Goal: Find specific page/section: Find specific page/section

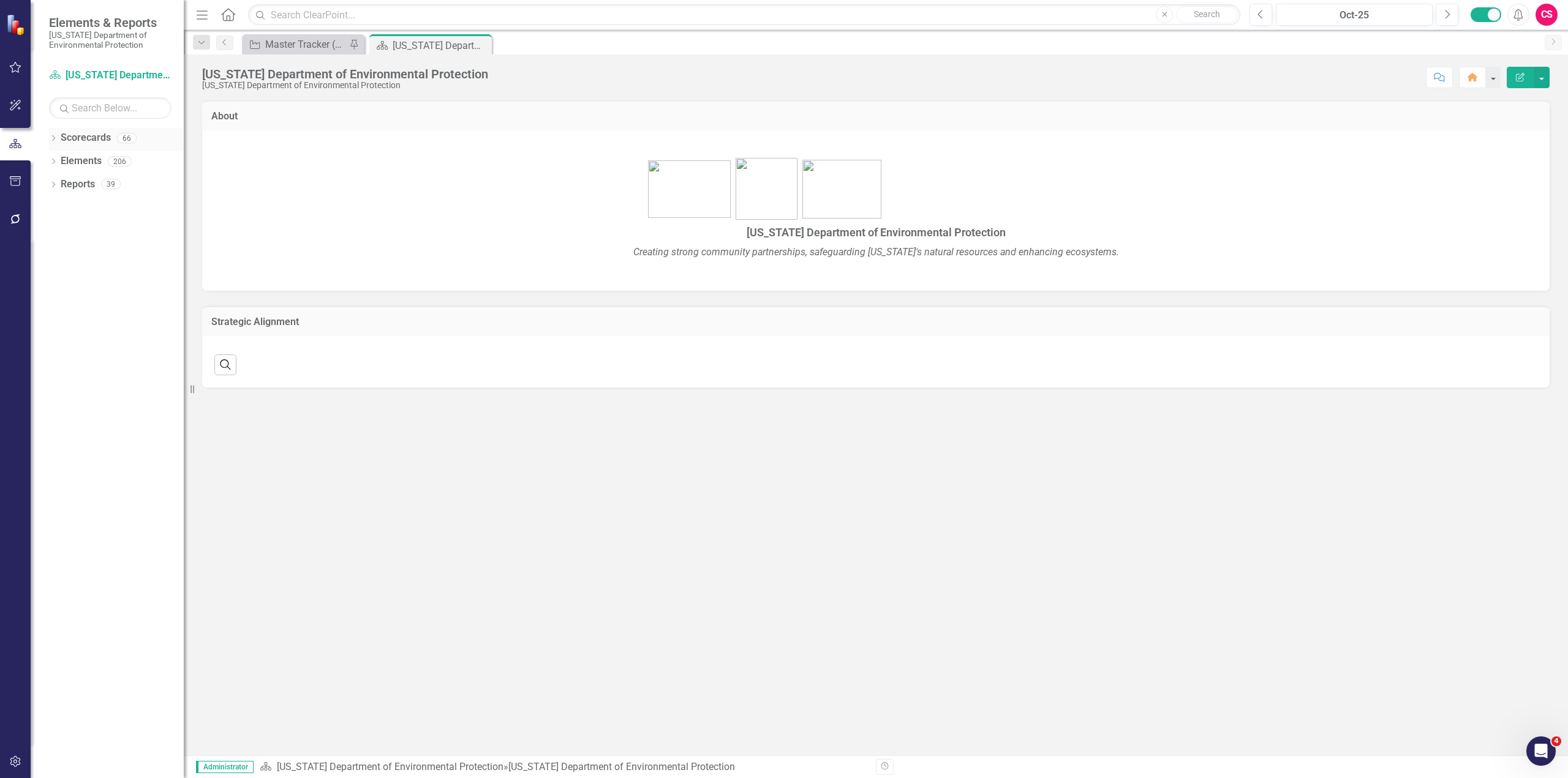
click at [52, 140] on icon "Dropdown" at bounding box center [53, 139] width 9 height 6
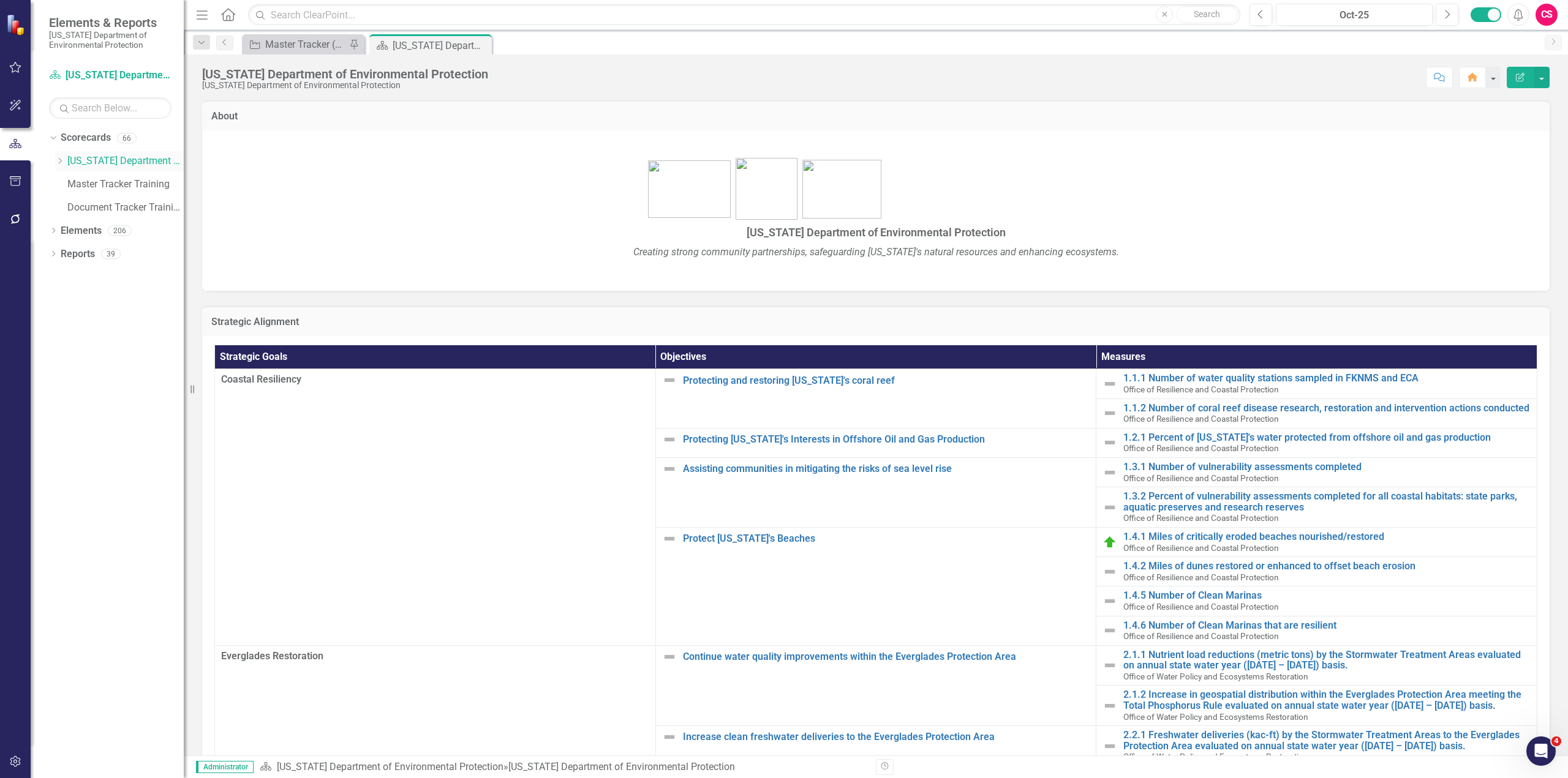
click at [60, 159] on icon "Dropdown" at bounding box center [60, 161] width 10 height 7
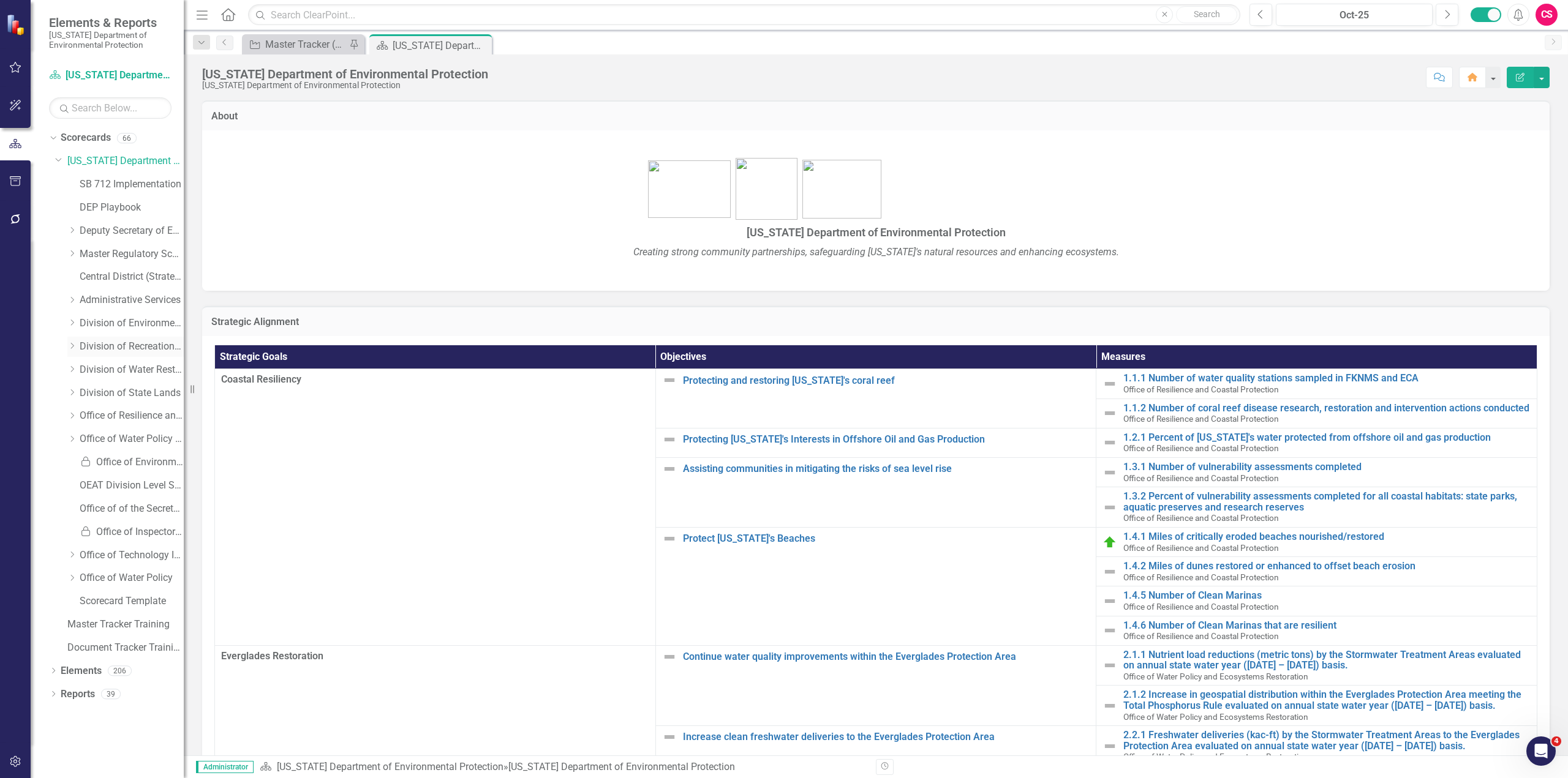
click at [72, 346] on icon "Dropdown" at bounding box center [72, 346] width 10 height 7
click at [143, 372] on link "Bureau of Design Construction" at bounding box center [138, 370] width 92 height 14
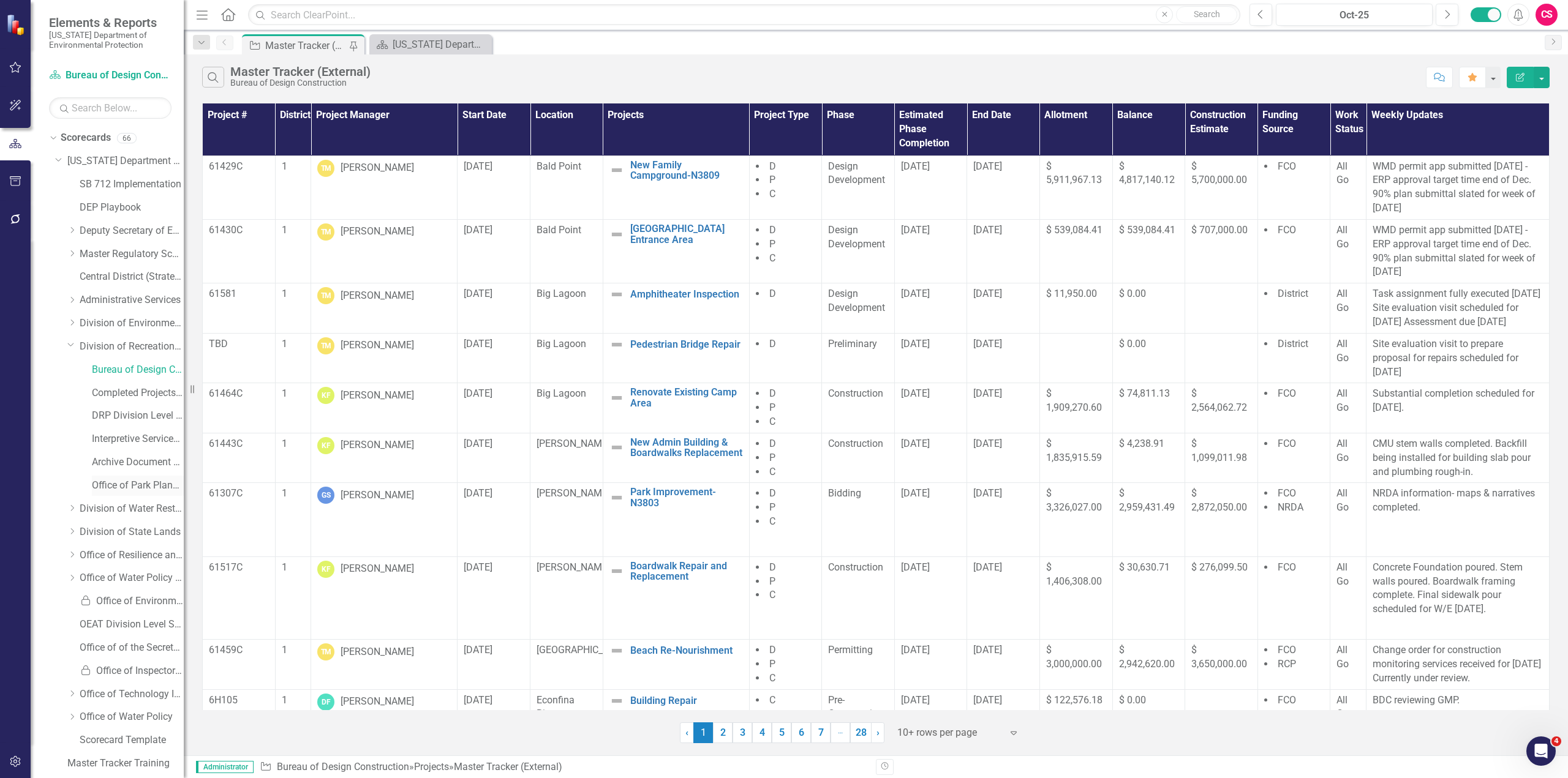
click at [127, 487] on link "Office of Park Planning" at bounding box center [138, 486] width 92 height 14
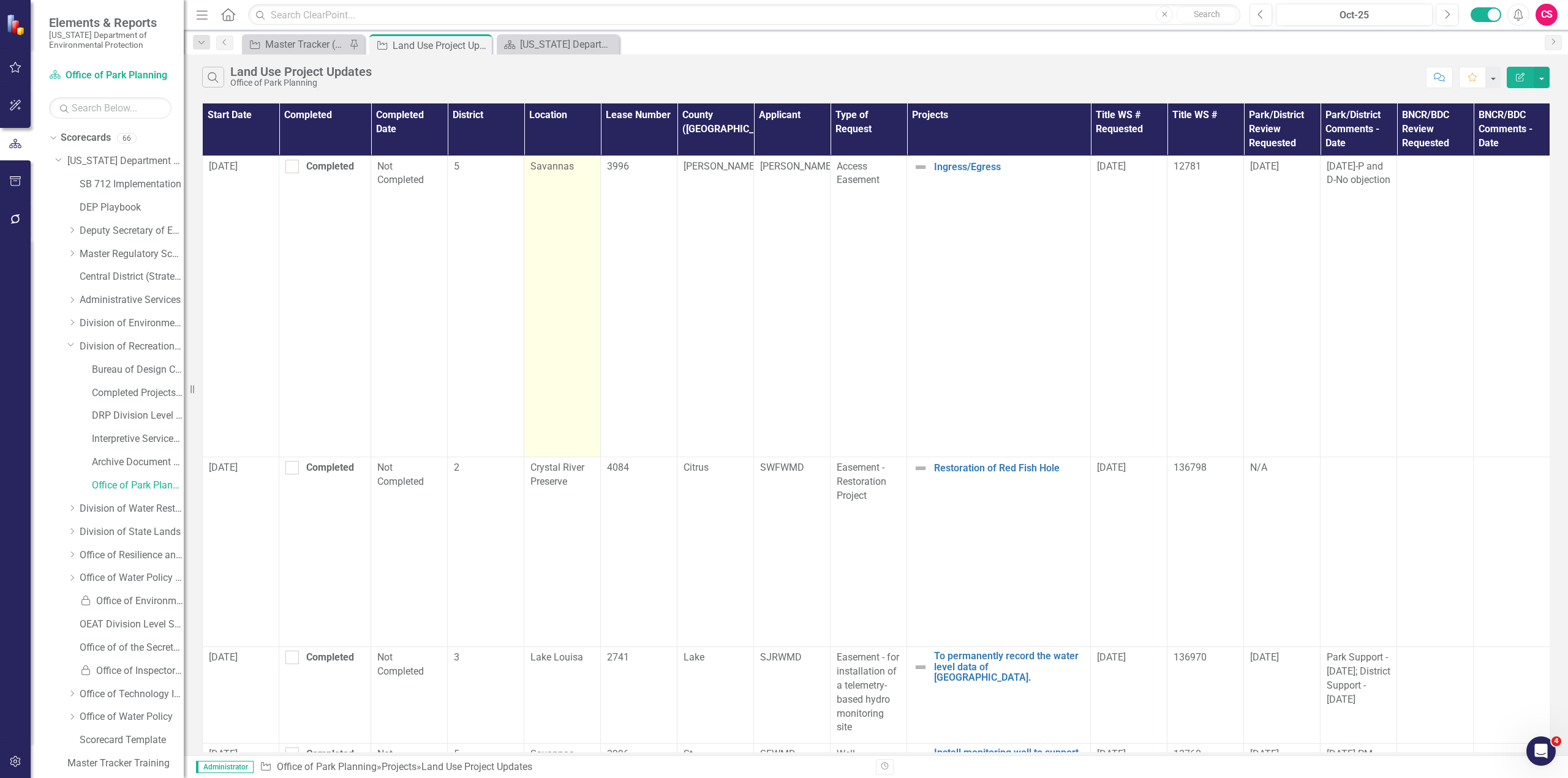
click at [559, 169] on span "Savannas" at bounding box center [552, 166] width 44 height 12
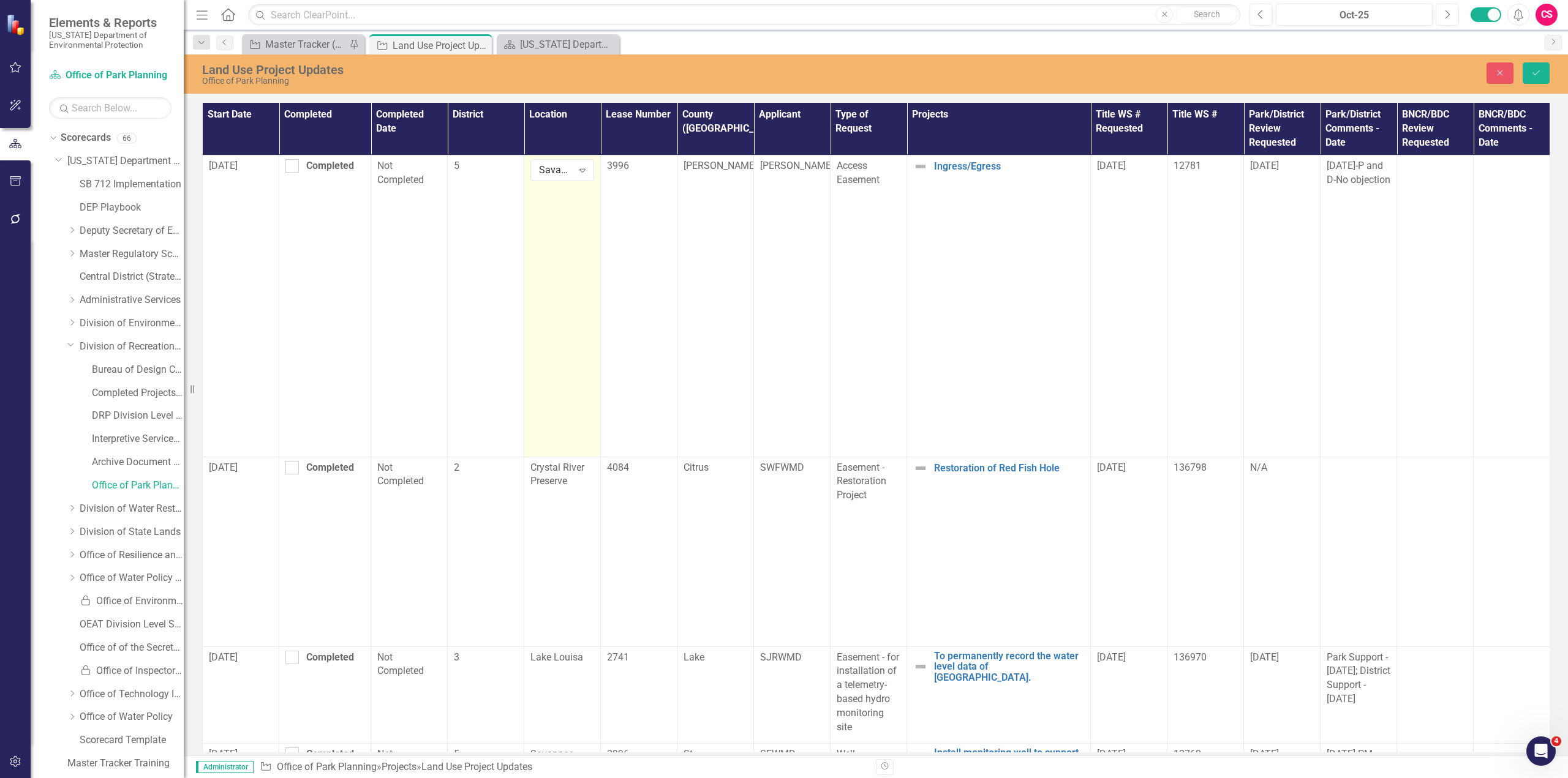
click at [559, 169] on div "Savannas" at bounding box center [556, 171] width 33 height 14
click at [561, 647] on div "Savannas" at bounding box center [582, 654] width 79 height 14
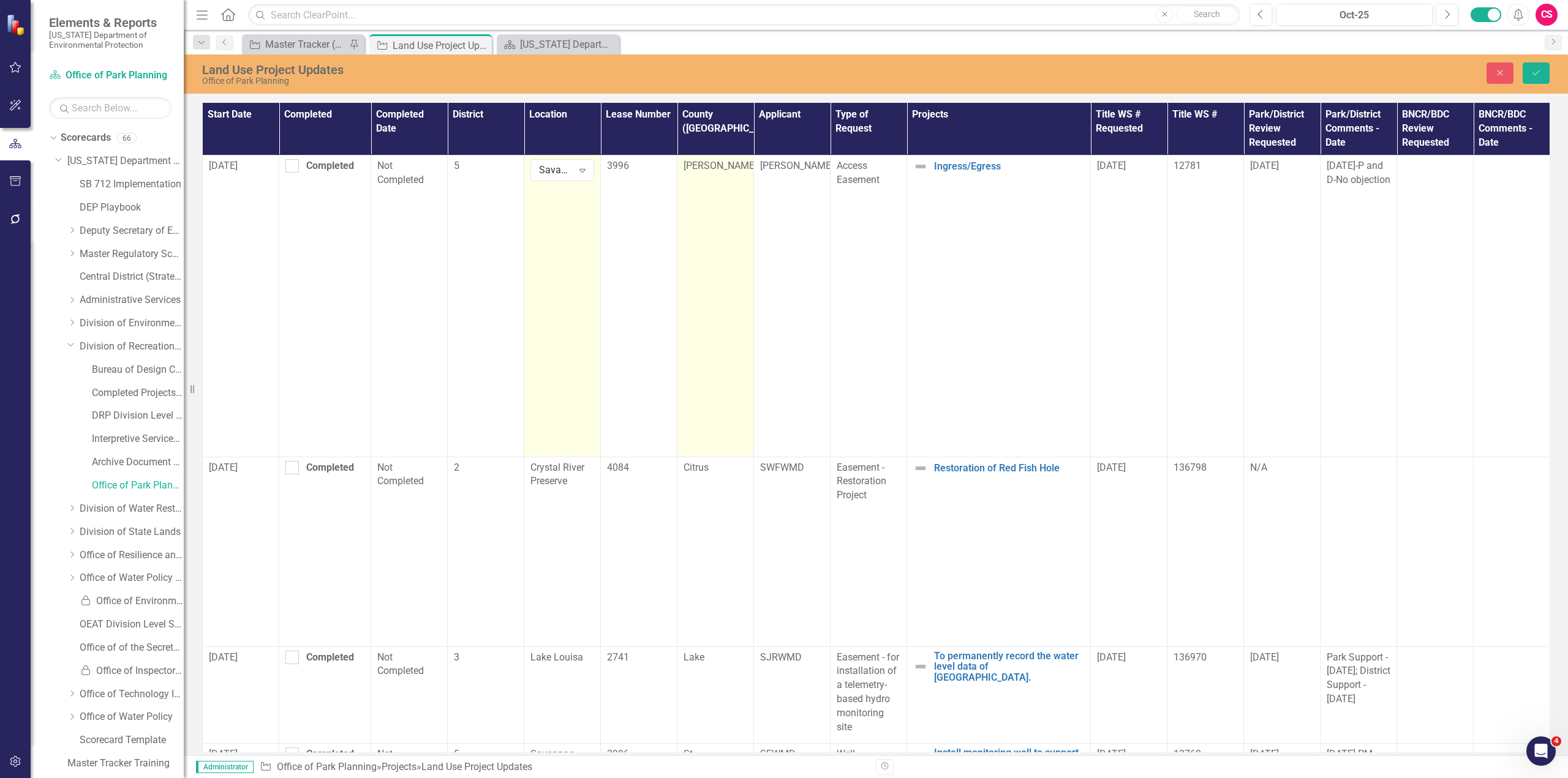
click at [712, 165] on span "[PERSON_NAME]" at bounding box center [720, 165] width 73 height 12
click at [712, 168] on div "[PERSON_NAME]" at bounding box center [709, 171] width 33 height 14
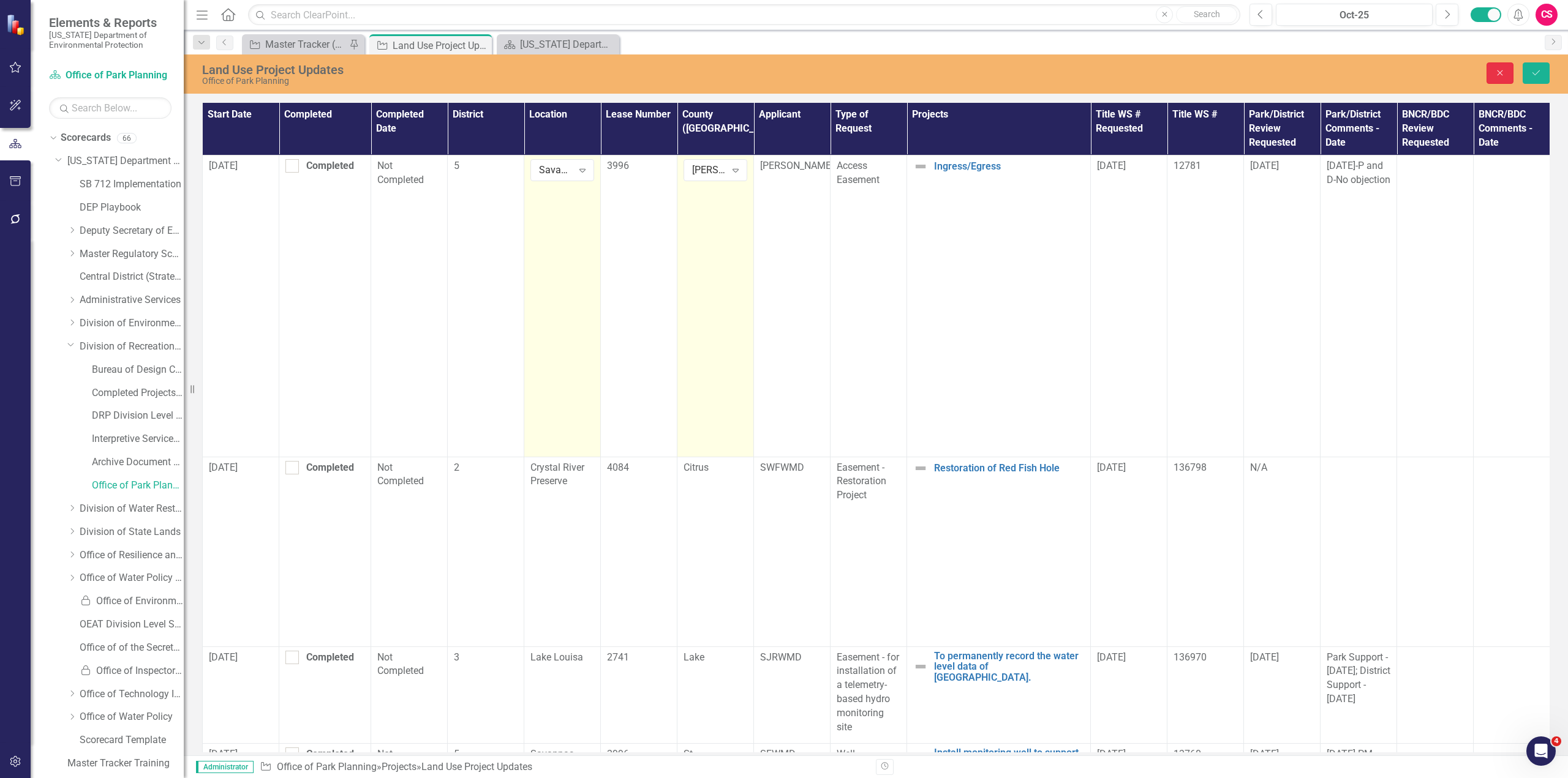
click at [1506, 76] on icon "Close" at bounding box center [1500, 72] width 11 height 9
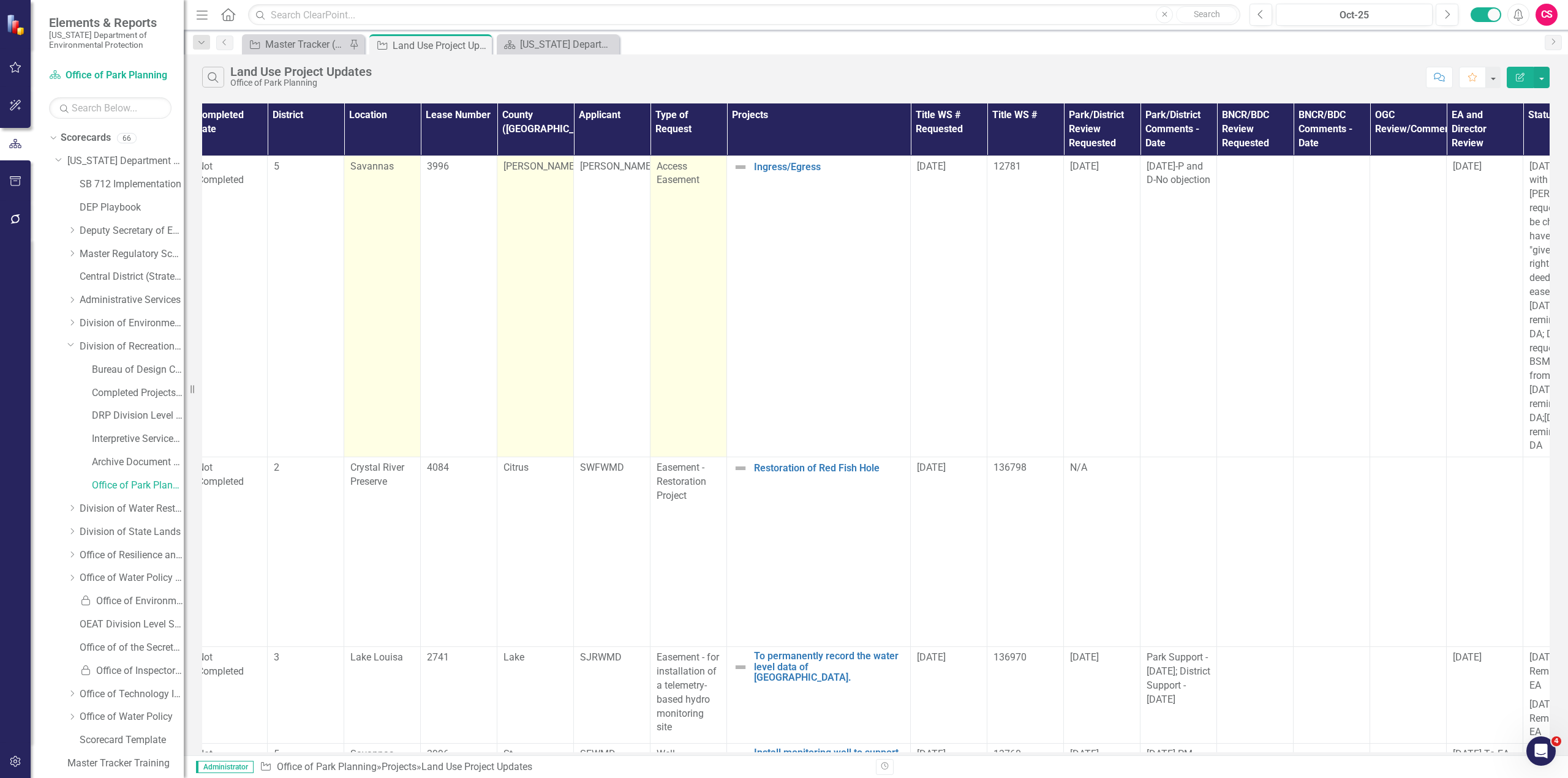
scroll to position [0, 0]
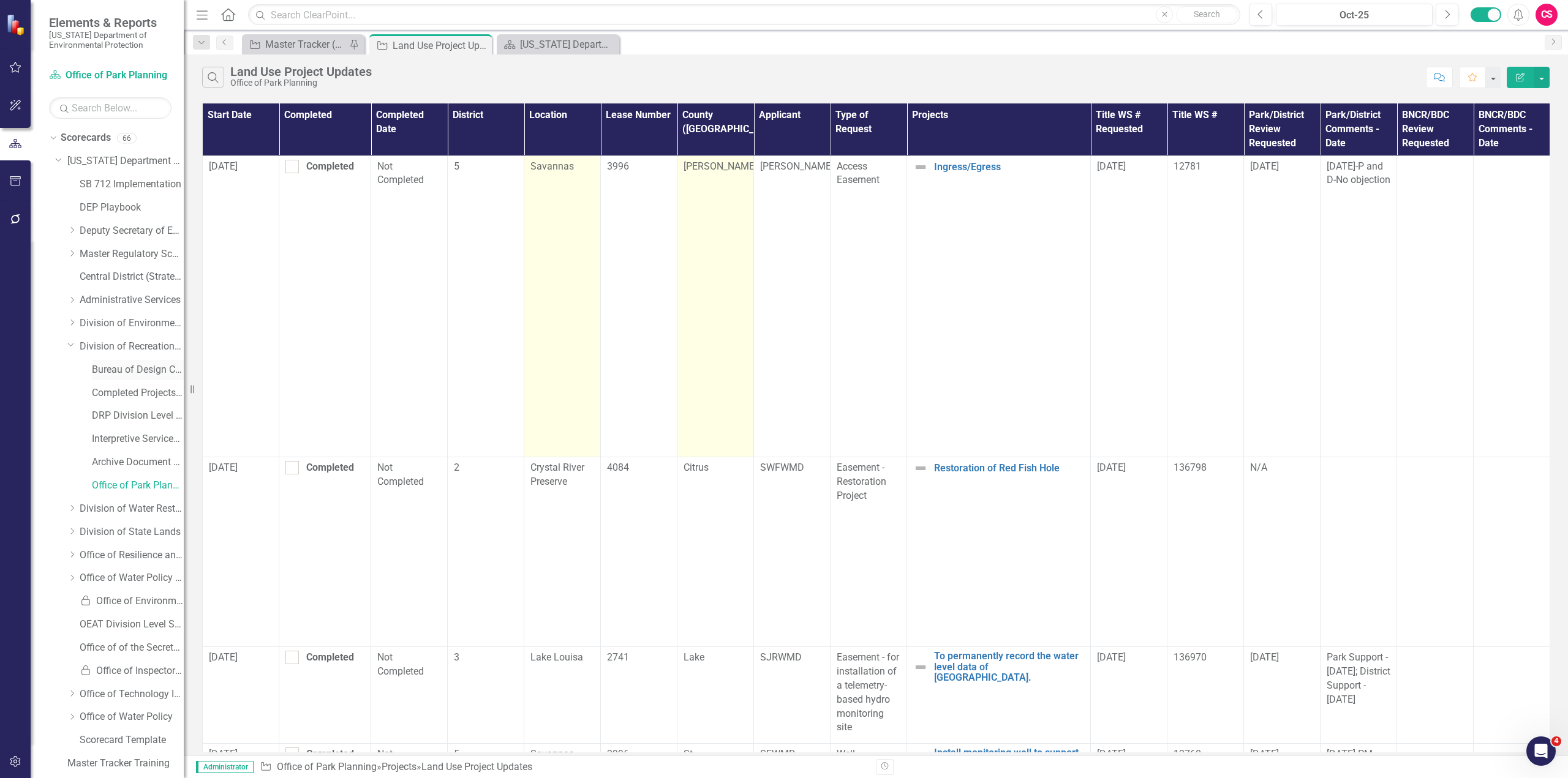
click at [122, 368] on link "Bureau of Design Construction" at bounding box center [138, 370] width 92 height 14
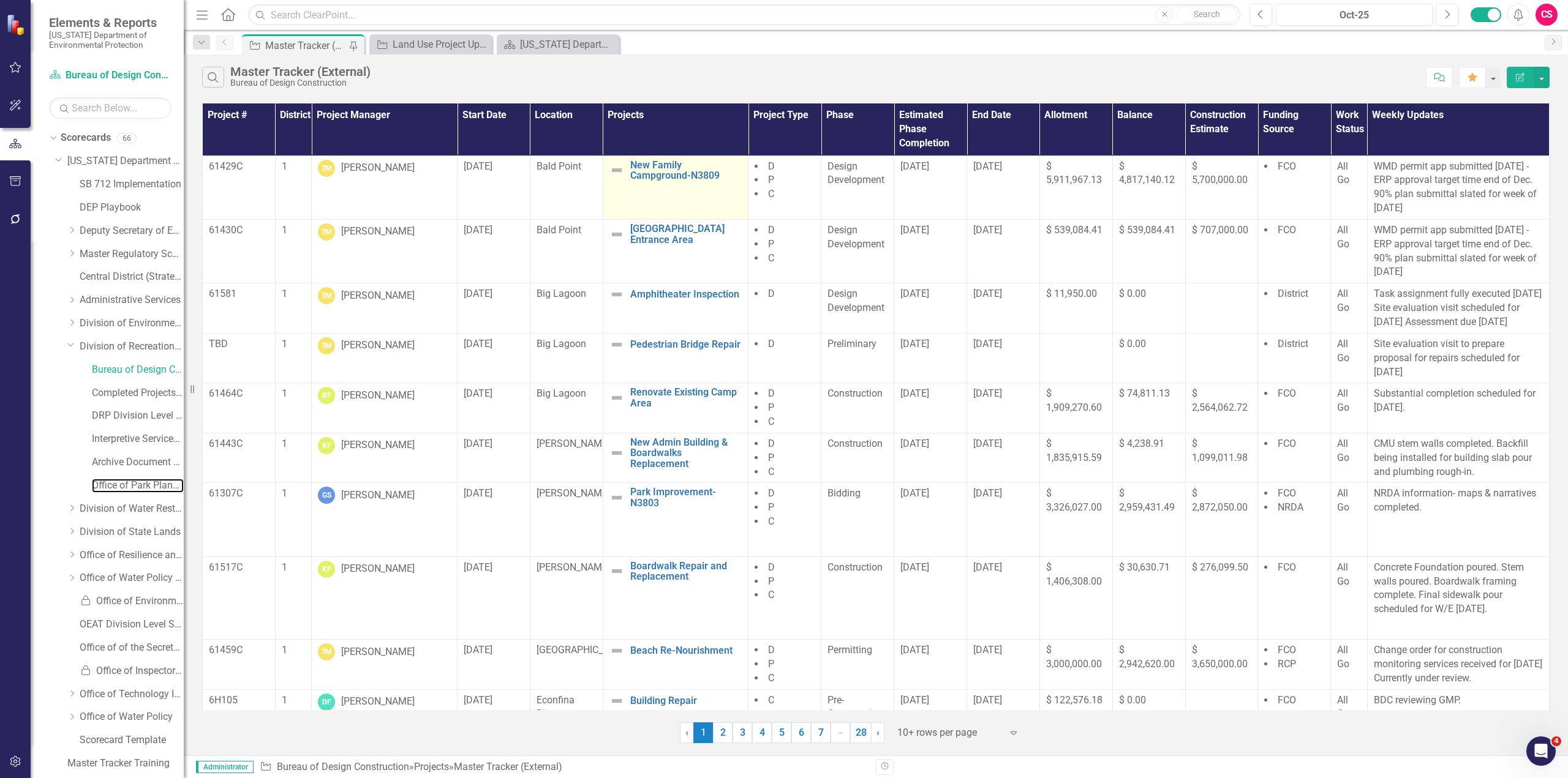
drag, startPoint x: 134, startPoint y: 484, endPoint x: 691, endPoint y: 183, distance: 633.1
click at [134, 484] on link "Office of Park Planning" at bounding box center [138, 486] width 92 height 14
